Goal: Task Accomplishment & Management: Manage account settings

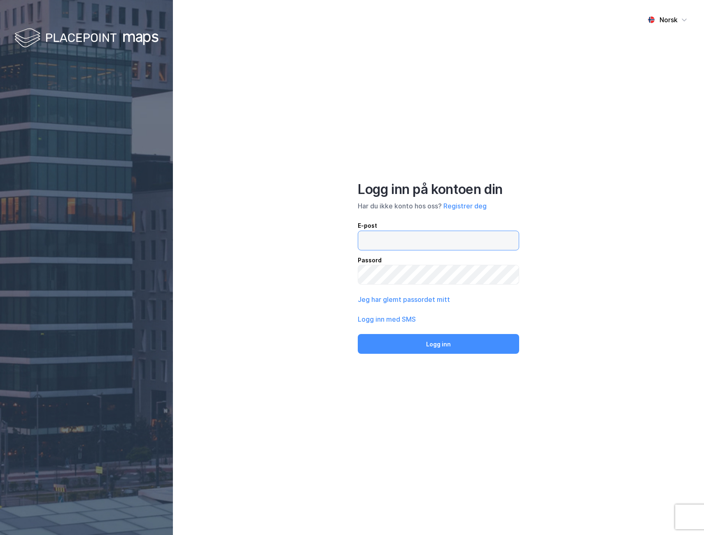
click at [448, 233] on input "email" at bounding box center [438, 240] width 161 height 19
click at [479, 130] on div "Norsk Logg inn på kontoen din Har du ikke konto hos oss? Registrer deg E-post P…" at bounding box center [438, 267] width 531 height 535
click at [404, 236] on input "email" at bounding box center [438, 240] width 161 height 19
click at [432, 238] on input "email" at bounding box center [438, 240] width 161 height 19
drag, startPoint x: 452, startPoint y: 238, endPoint x: 385, endPoint y: 241, distance: 67.2
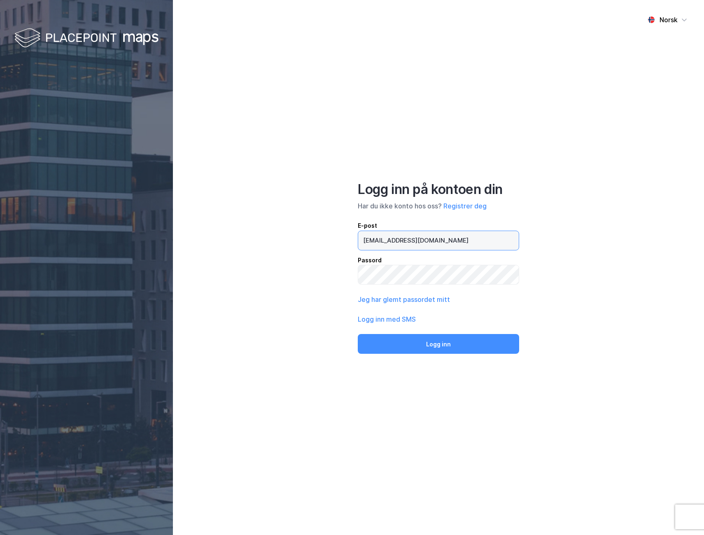
click at [385, 241] on input "[EMAIL_ADDRESS][DOMAIN_NAME]" at bounding box center [438, 240] width 161 height 19
click at [358, 334] on button "Logg inn" at bounding box center [438, 344] width 161 height 20
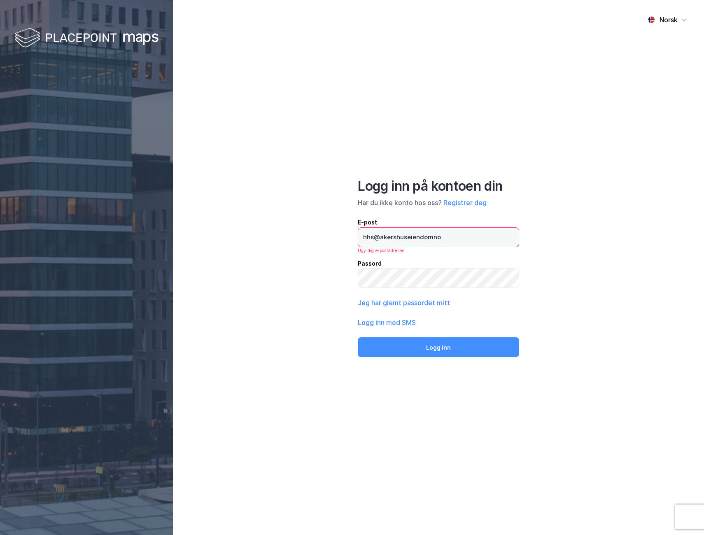
click at [430, 239] on input "hhs@akershuseiendomno" at bounding box center [438, 237] width 161 height 19
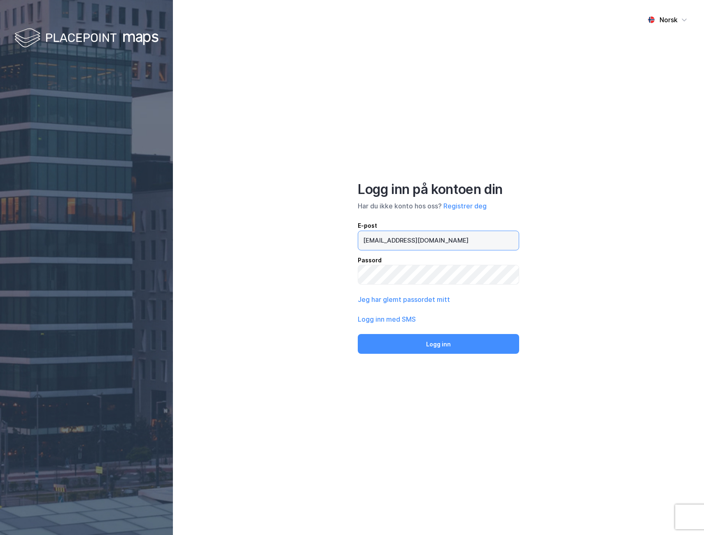
type input "[EMAIL_ADDRESS][DOMAIN_NAME]"
click at [358, 334] on button "Logg inn" at bounding box center [438, 344] width 161 height 20
